Goal: Task Accomplishment & Management: Manage account settings

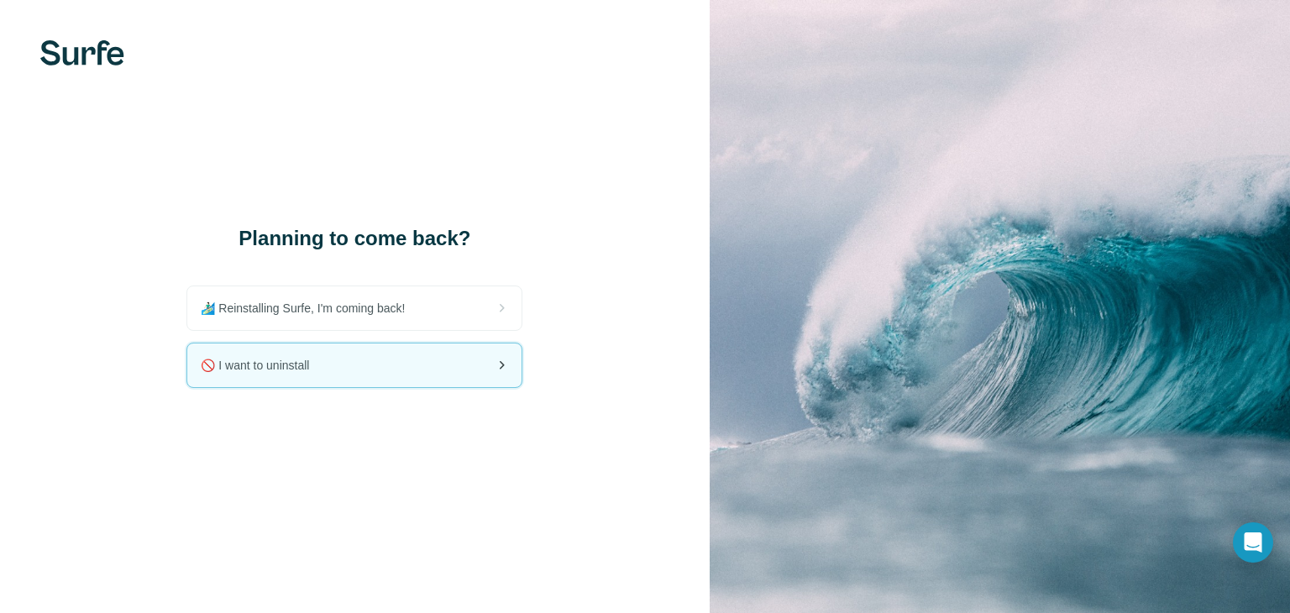
click at [386, 364] on div "🚫 I want to uninstall" at bounding box center [354, 366] width 334 height 44
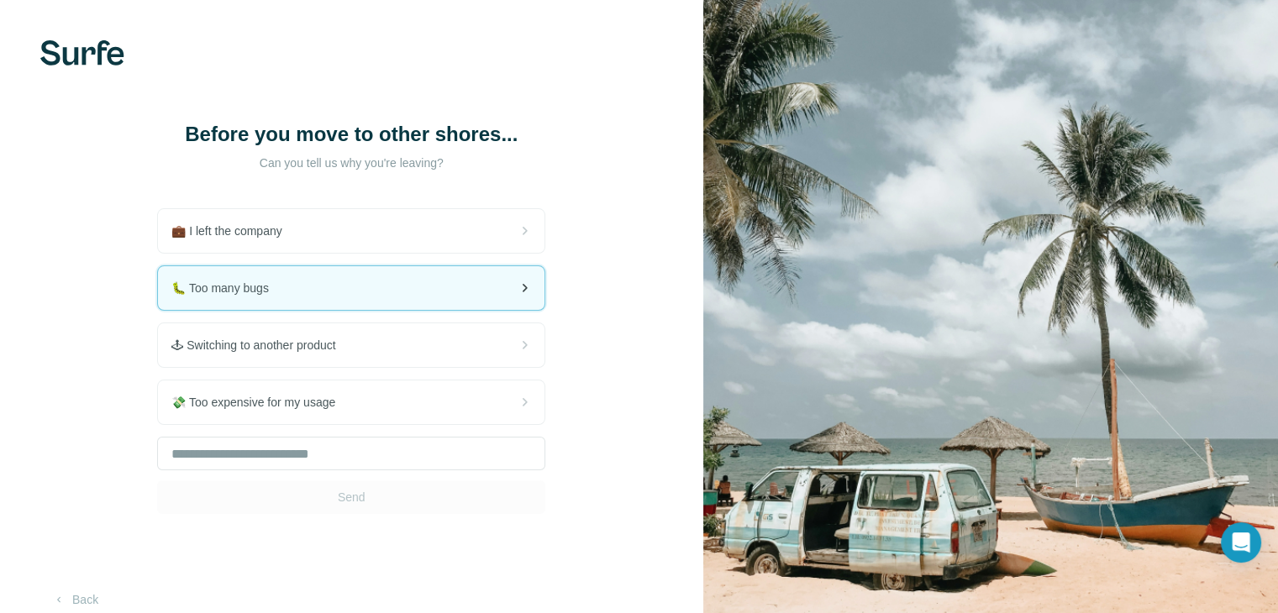
click at [420, 291] on div "🐛 Too many bugs" at bounding box center [351, 288] width 386 height 44
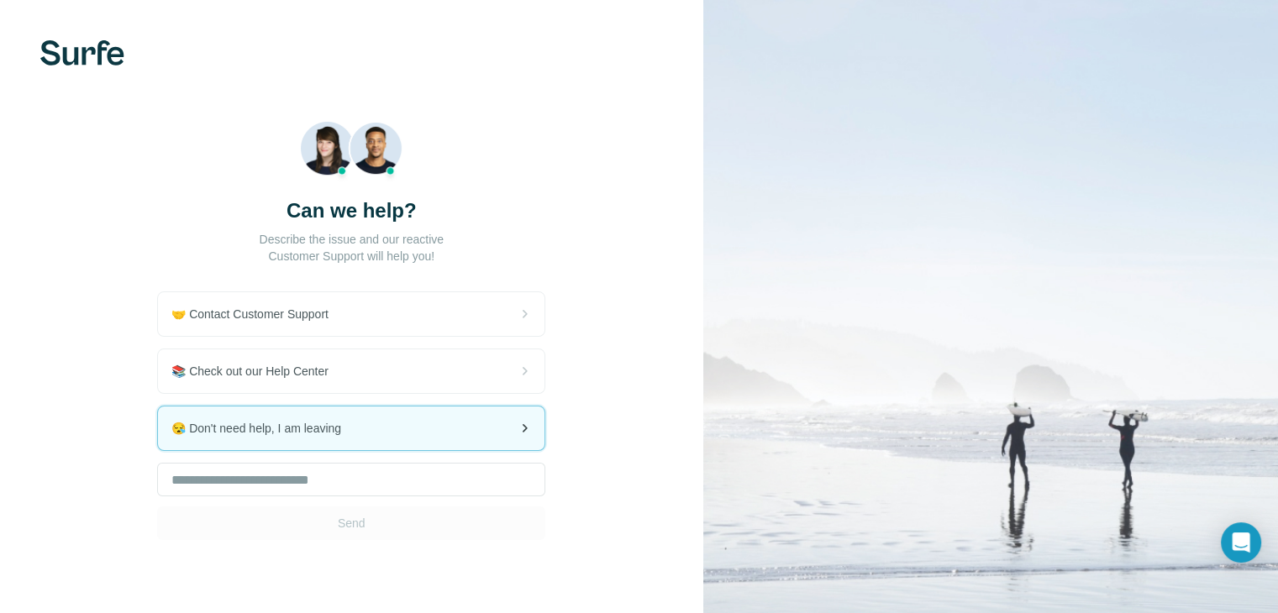
click at [407, 421] on div "😪 Don't need help, I am leaving" at bounding box center [351, 429] width 386 height 44
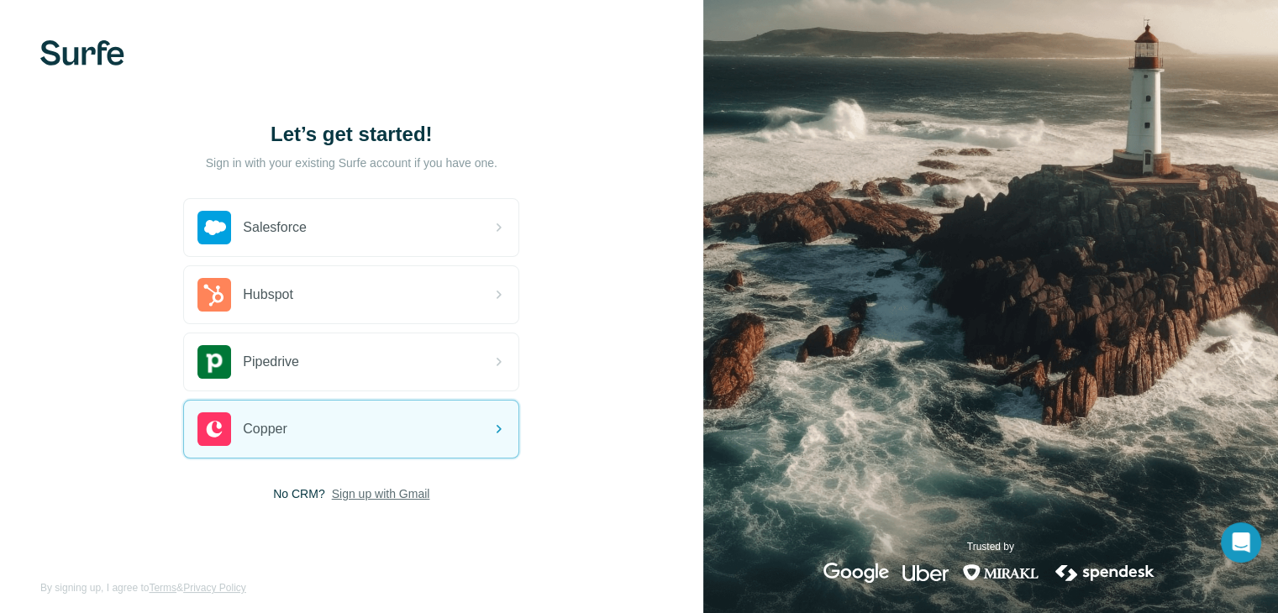
click at [360, 495] on span "Sign up with Gmail" at bounding box center [381, 494] width 98 height 17
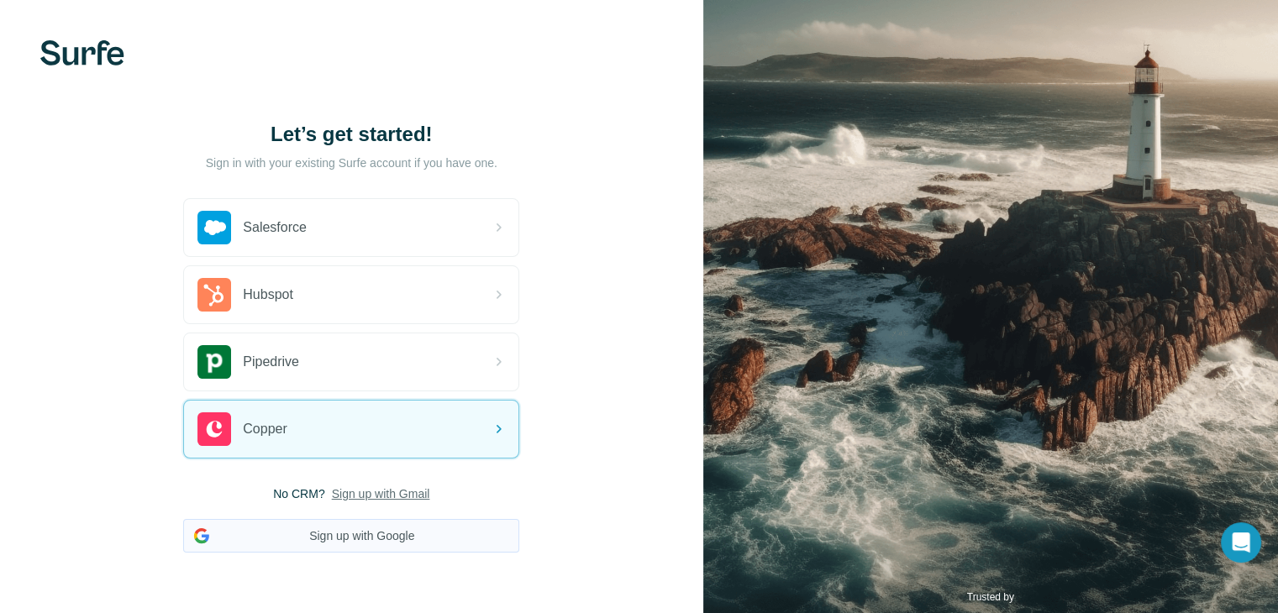
click at [359, 543] on button "Sign up with Google" at bounding box center [351, 536] width 336 height 34
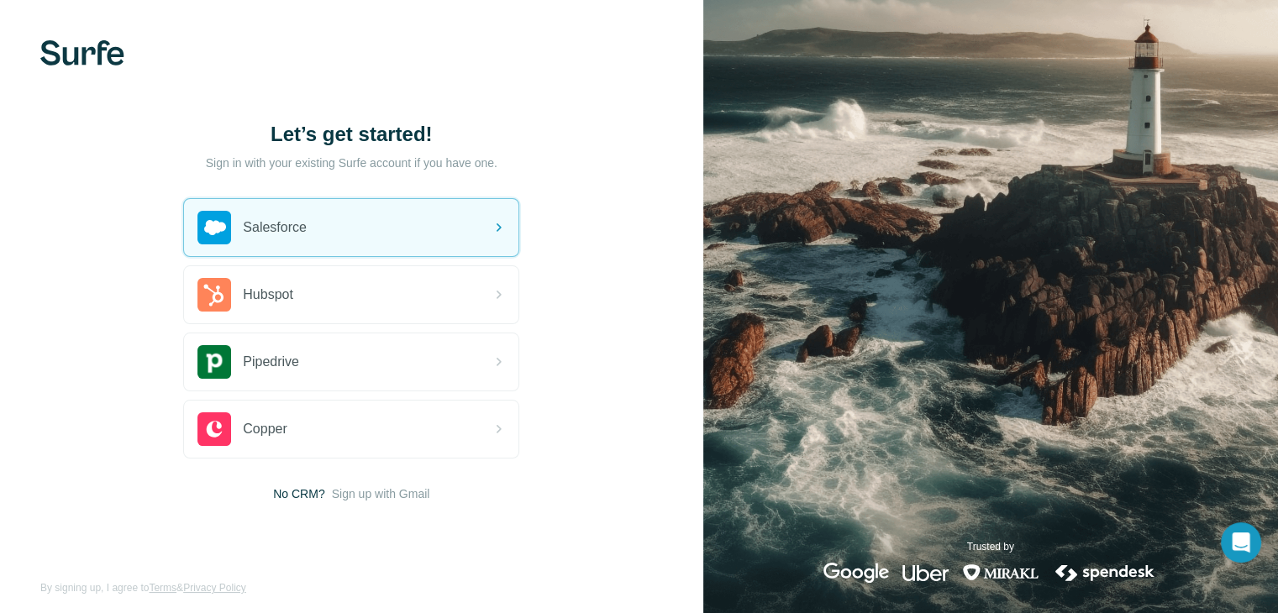
scroll to position [9, 0]
